Goal: Find specific page/section

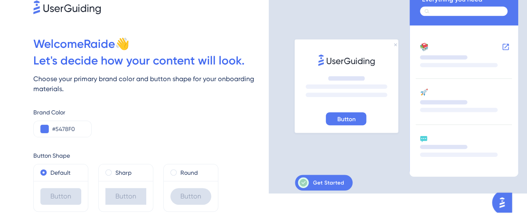
scroll to position [48, 0]
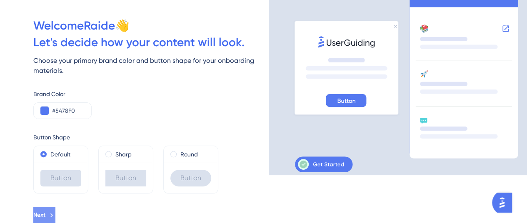
click at [55, 216] on icon at bounding box center [51, 215] width 7 height 7
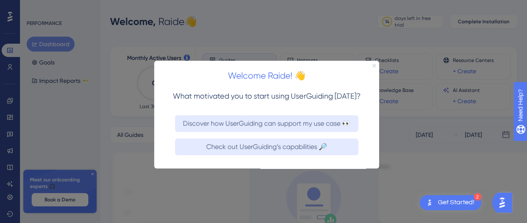
click at [373, 65] on icon "Close Preview" at bounding box center [373, 65] width 3 height 3
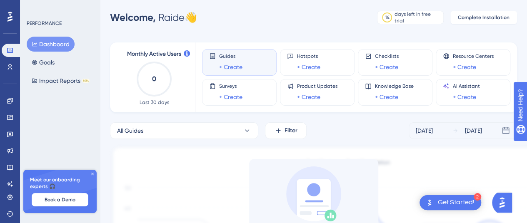
scroll to position [3, 0]
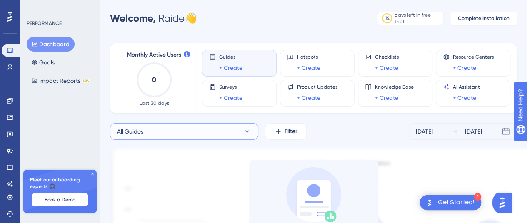
click at [254, 137] on button "All Guides" at bounding box center [184, 131] width 148 height 17
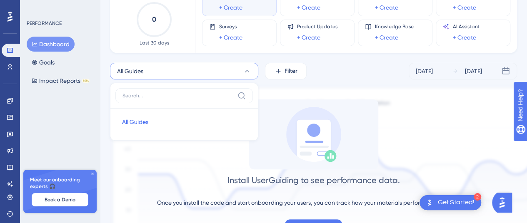
click at [191, 95] on input at bounding box center [178, 95] width 112 height 7
type input "product launch"
click at [245, 99] on icon at bounding box center [241, 95] width 7 height 7
click at [234, 99] on input "product launch" at bounding box center [178, 95] width 112 height 7
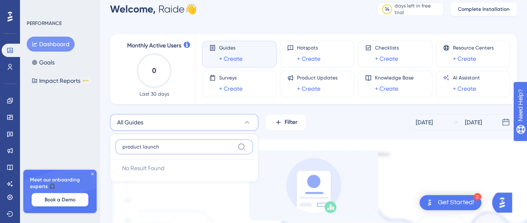
scroll to position [0, 0]
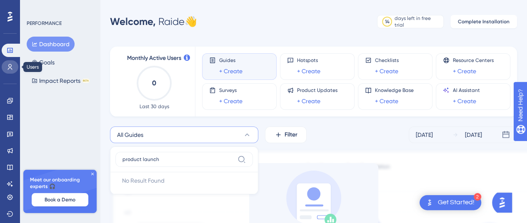
click at [8, 68] on icon at bounding box center [10, 67] width 5 height 6
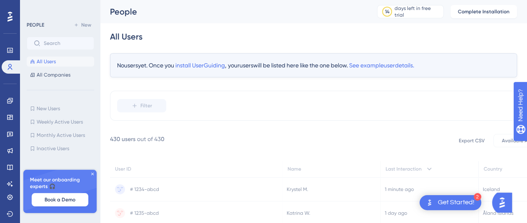
click at [92, 174] on icon at bounding box center [92, 174] width 2 height 2
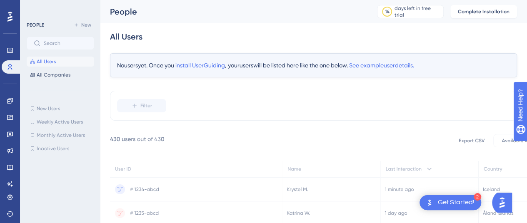
click at [43, 37] on label at bounding box center [60, 43] width 67 height 13
click at [0, 0] on div "image is loading" at bounding box center [0, 0] width 0 height 0
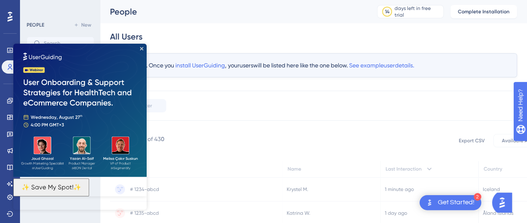
click at [144, 47] on img at bounding box center [79, 110] width 133 height 133
click at [140, 48] on icon "Close Preview" at bounding box center [141, 48] width 3 height 3
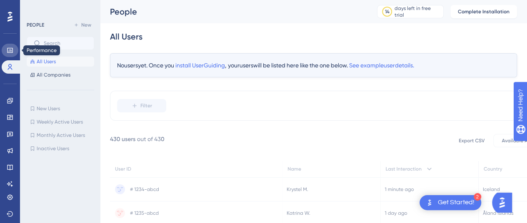
click at [7, 55] on link at bounding box center [10, 50] width 17 height 13
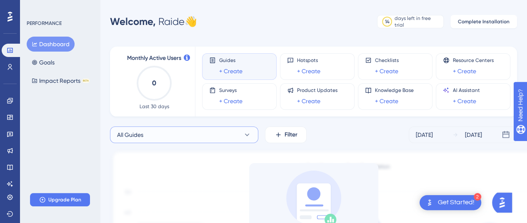
click at [159, 135] on button "All Guides" at bounding box center [184, 135] width 148 height 17
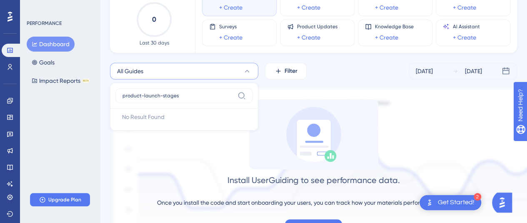
type input "product-launch-stages"
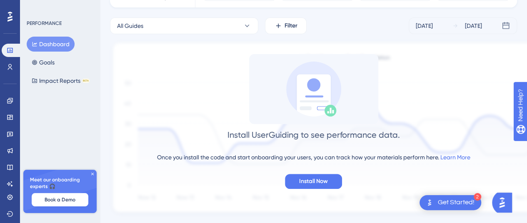
scroll to position [128, 0]
